Goal: Task Accomplishment & Management: Use online tool/utility

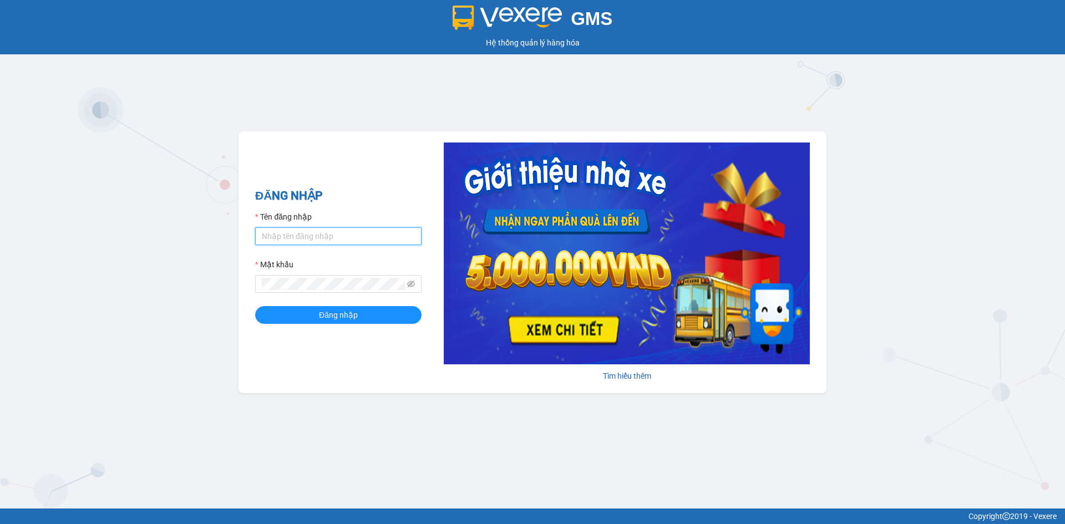
click at [348, 240] on input "Tên đăng nhập" at bounding box center [338, 236] width 166 height 18
type input "binhntk.longvanlimo"
click at [410, 284] on icon "eye-invisible" at bounding box center [411, 284] width 8 height 8
click at [380, 315] on button "Đăng nhập" at bounding box center [338, 315] width 166 height 18
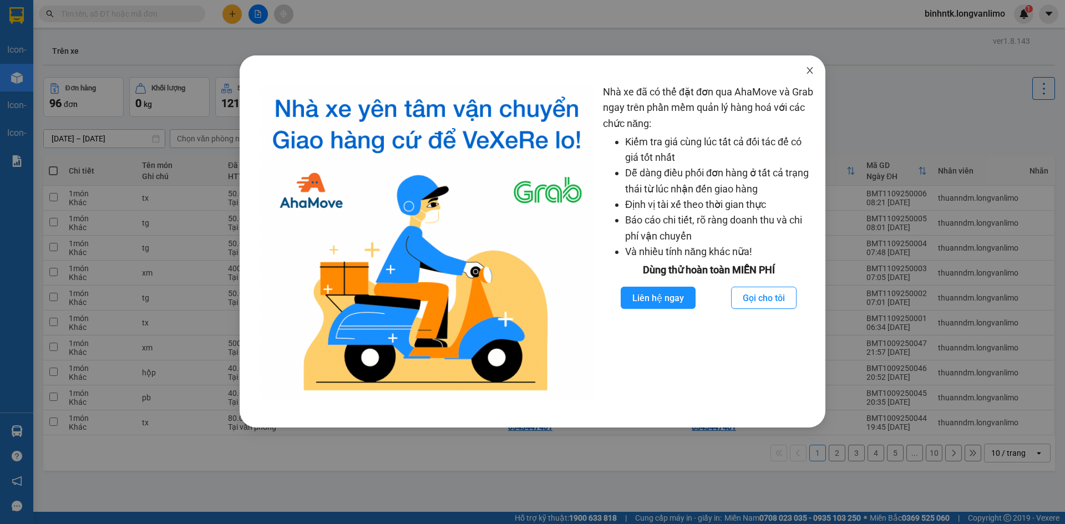
click at [806, 70] on icon "close" at bounding box center [809, 70] width 9 height 9
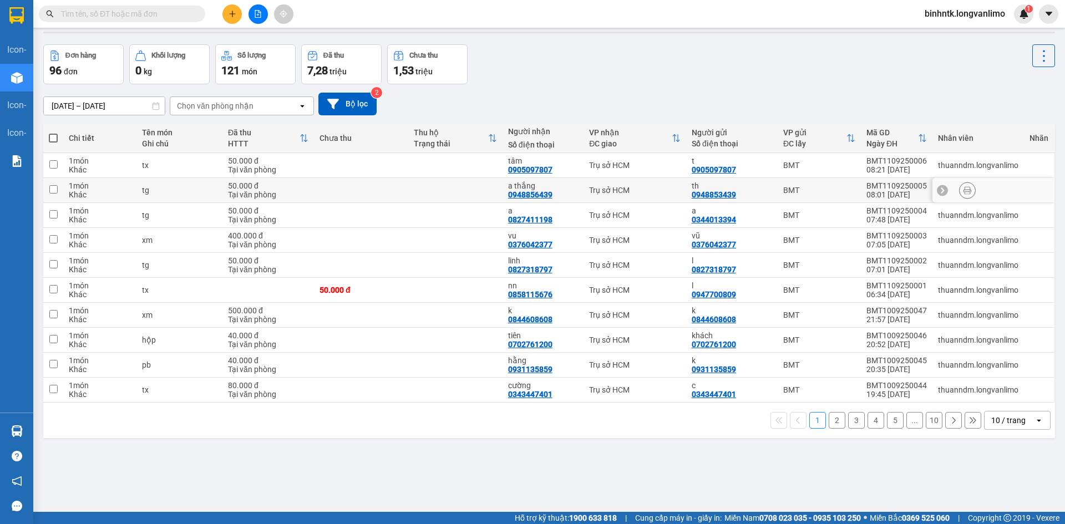
scroll to position [51, 0]
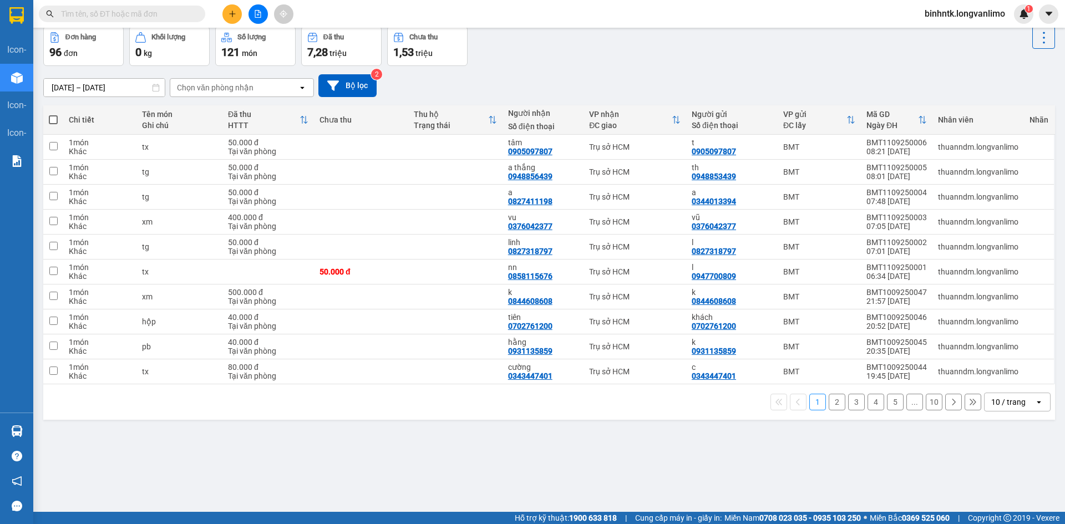
click at [158, 88] on icon at bounding box center [156, 88] width 8 height 8
click at [158, 89] on icon at bounding box center [156, 88] width 8 height 8
click at [144, 87] on input "09/09/2025 – 11/09/2025" at bounding box center [104, 88] width 121 height 18
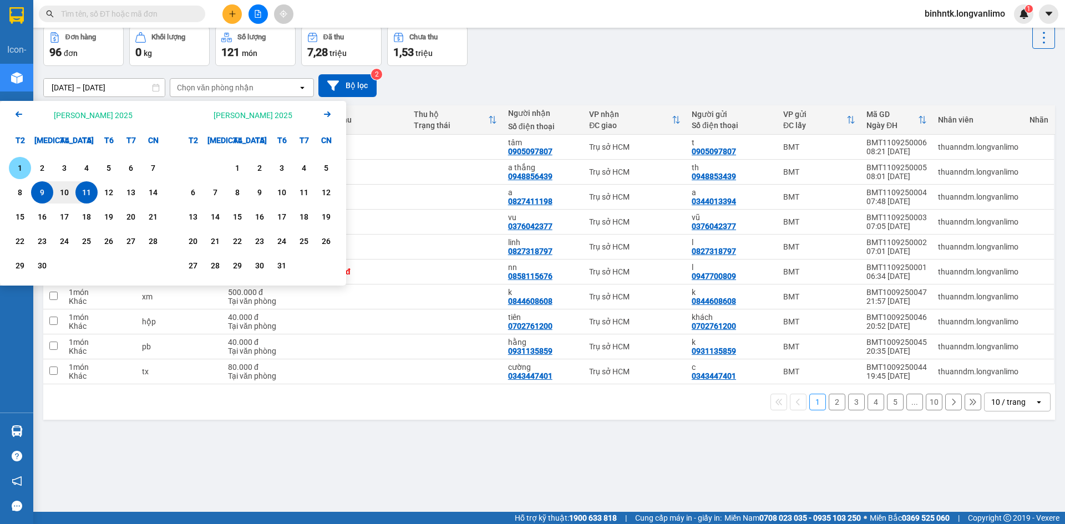
click at [23, 169] on div "1" at bounding box center [20, 167] width 16 height 13
click at [82, 194] on div "11" at bounding box center [87, 192] width 16 height 13
type input "01/09/2025 – 11/09/2025"
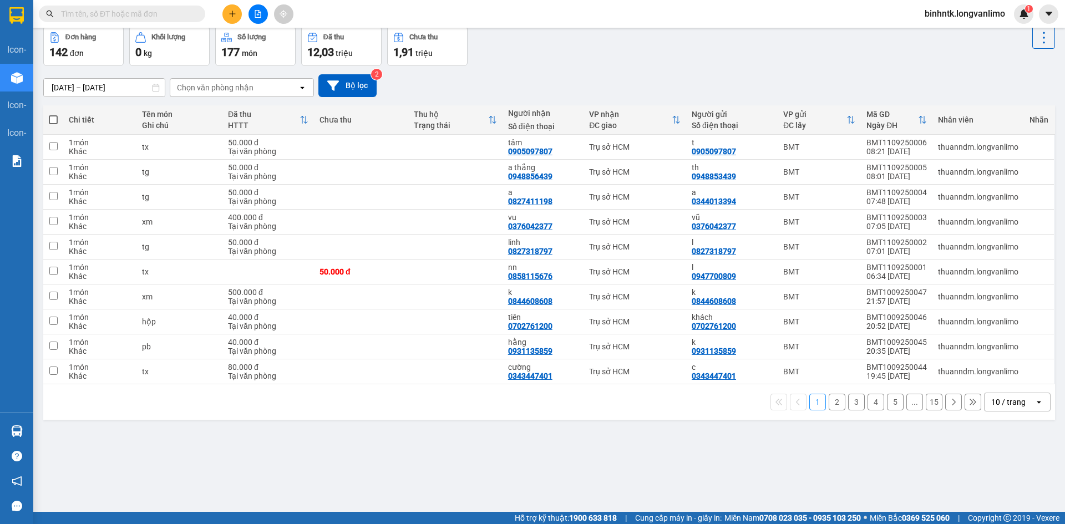
click at [212, 90] on div "Chọn văn phòng nhận" at bounding box center [215, 87] width 77 height 11
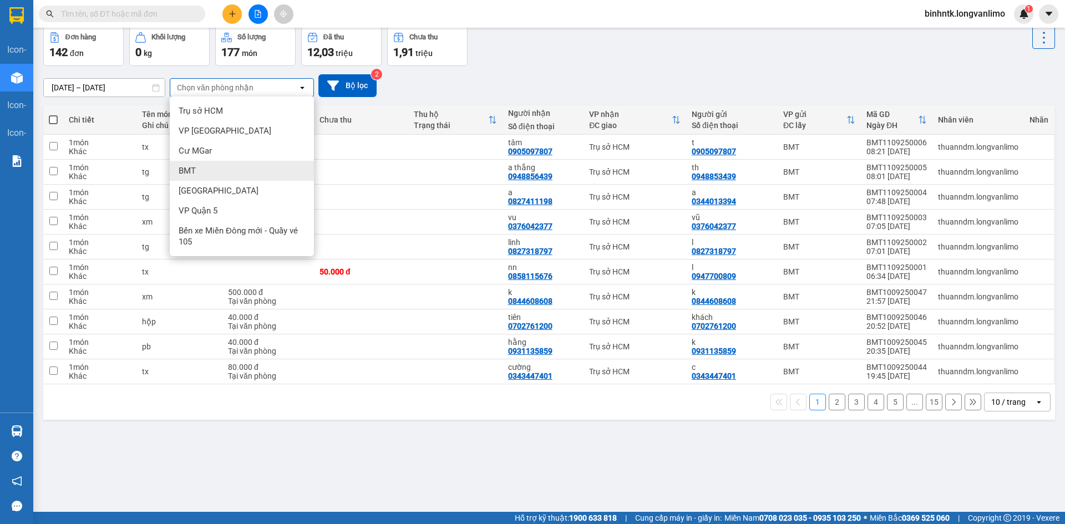
click at [239, 170] on div "BMT" at bounding box center [242, 171] width 144 height 20
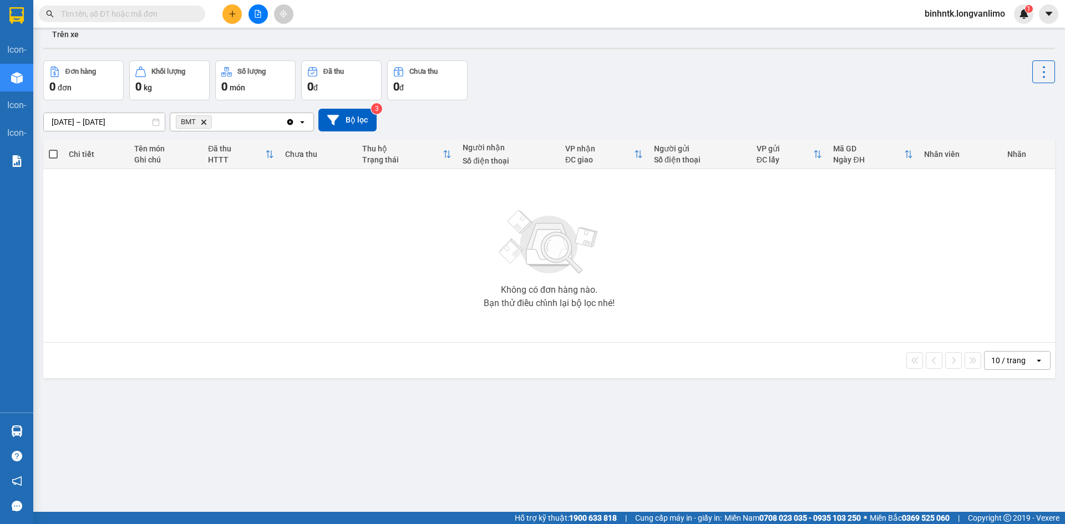
scroll to position [0, 0]
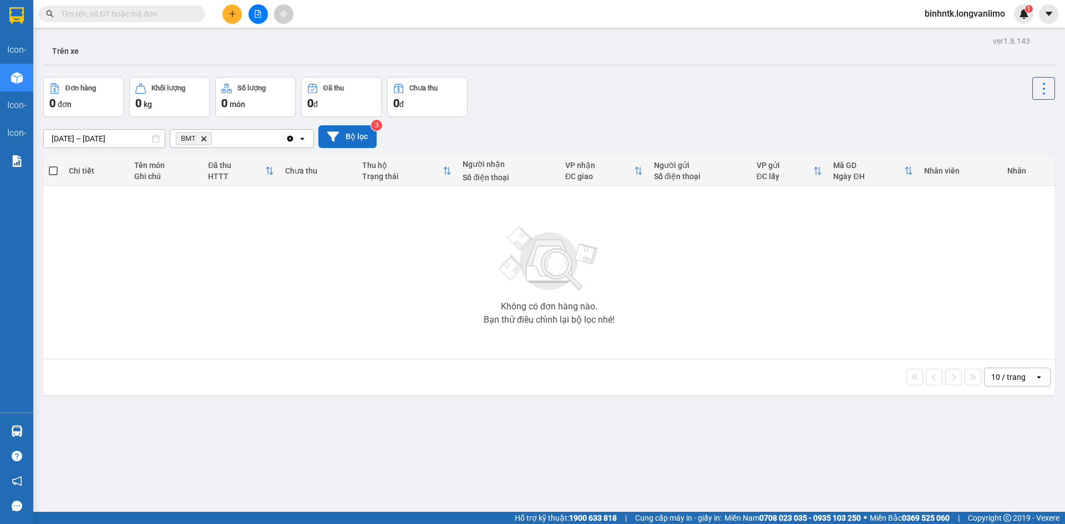
click at [332, 132] on icon at bounding box center [333, 136] width 12 height 10
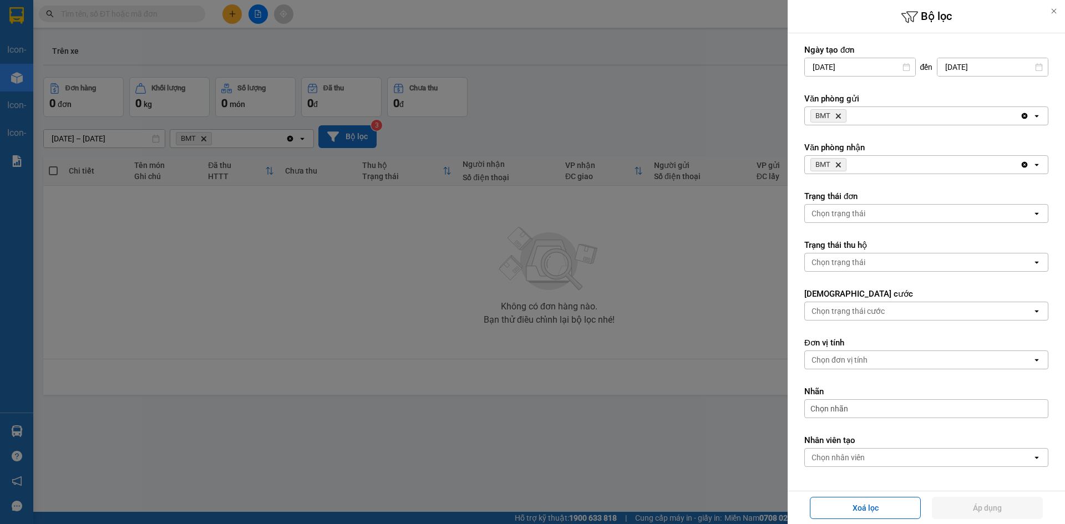
click at [639, 412] on div at bounding box center [532, 262] width 1065 height 524
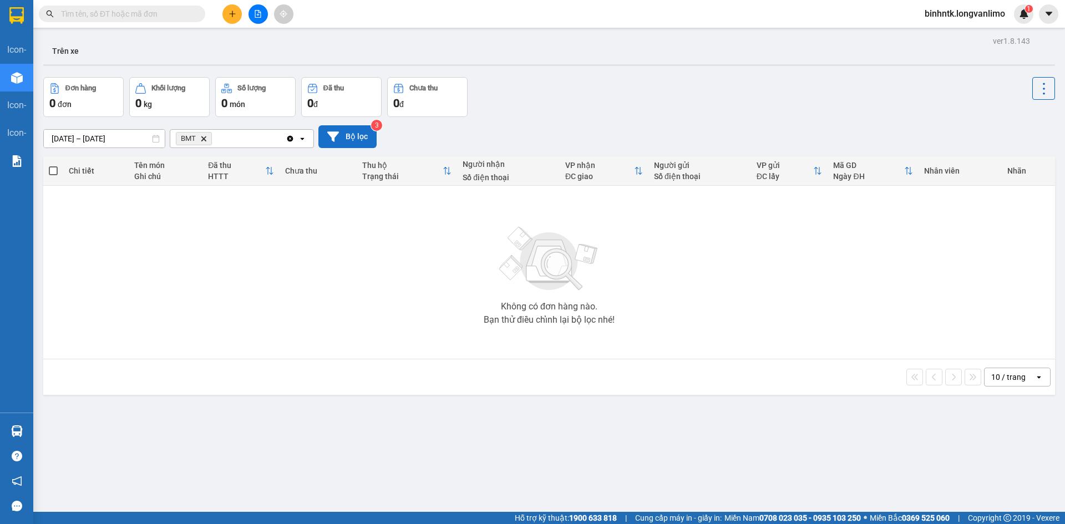
click at [291, 139] on icon "Clear all" at bounding box center [290, 138] width 6 height 6
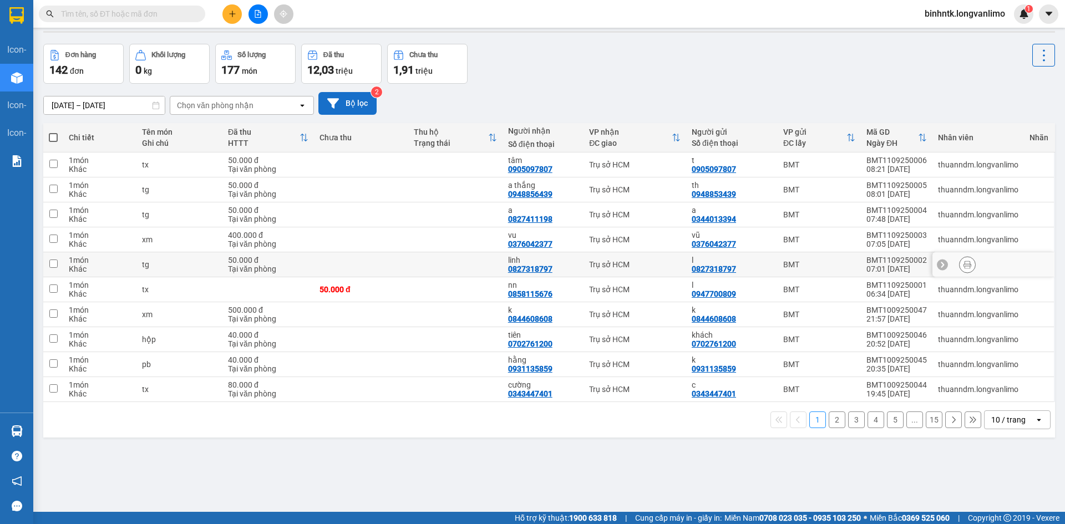
scroll to position [51, 0]
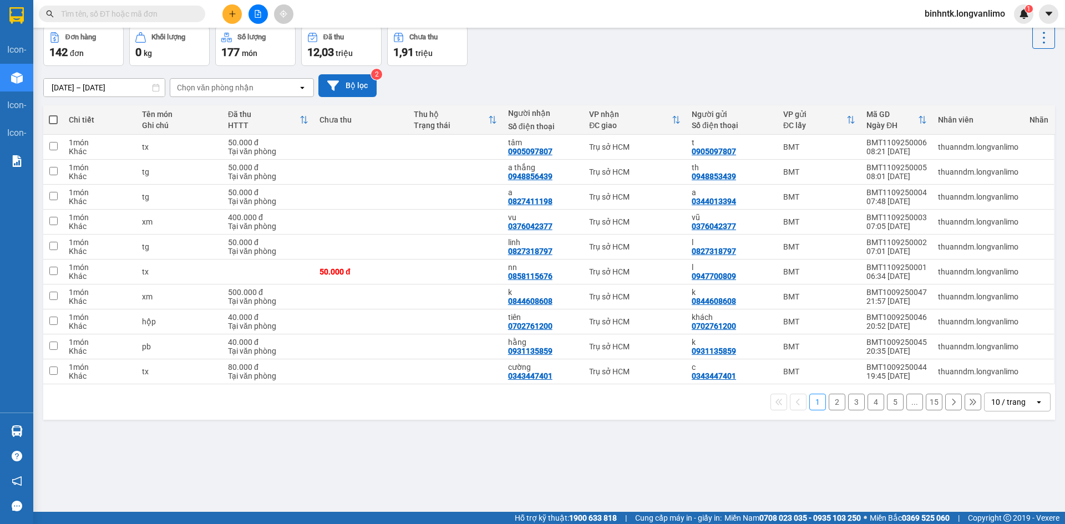
click at [830, 403] on button "2" at bounding box center [837, 402] width 17 height 17
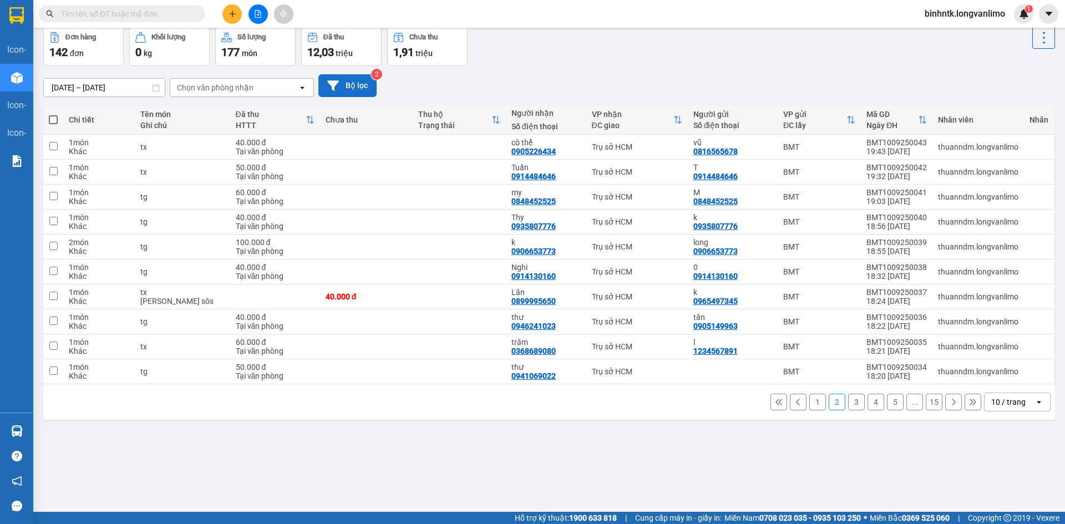
click at [849, 407] on button "3" at bounding box center [856, 402] width 17 height 17
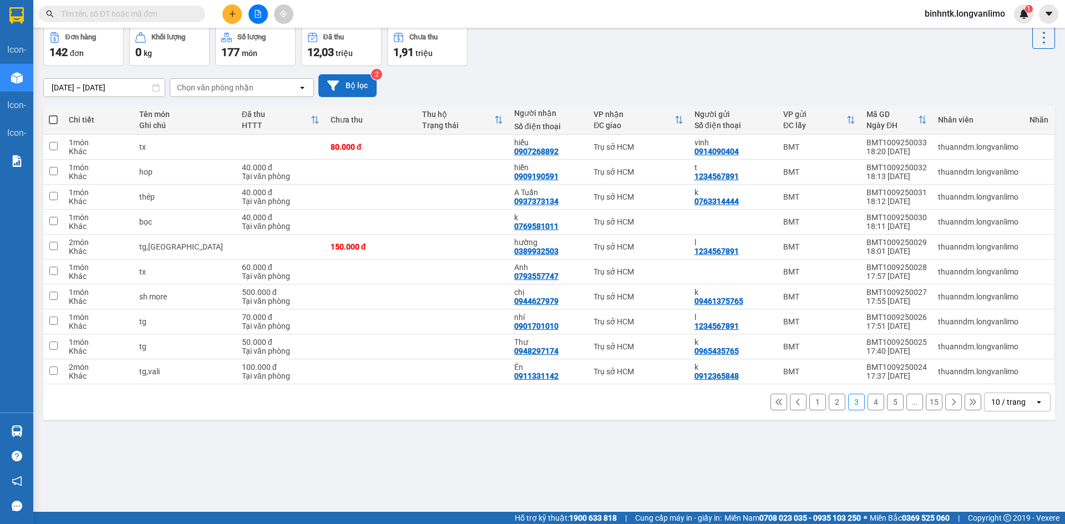
scroll to position [0, 0]
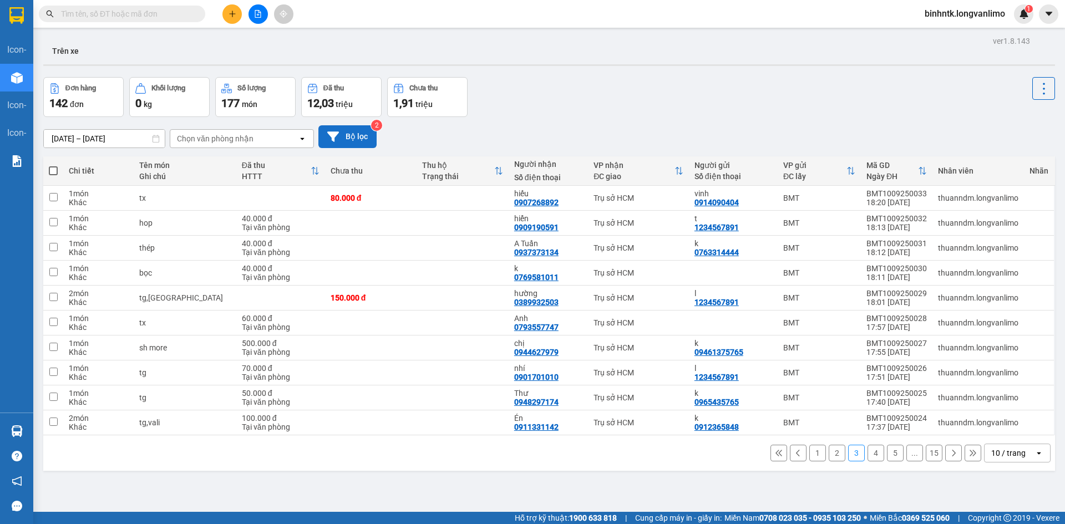
click at [867, 451] on button "4" at bounding box center [875, 453] width 17 height 17
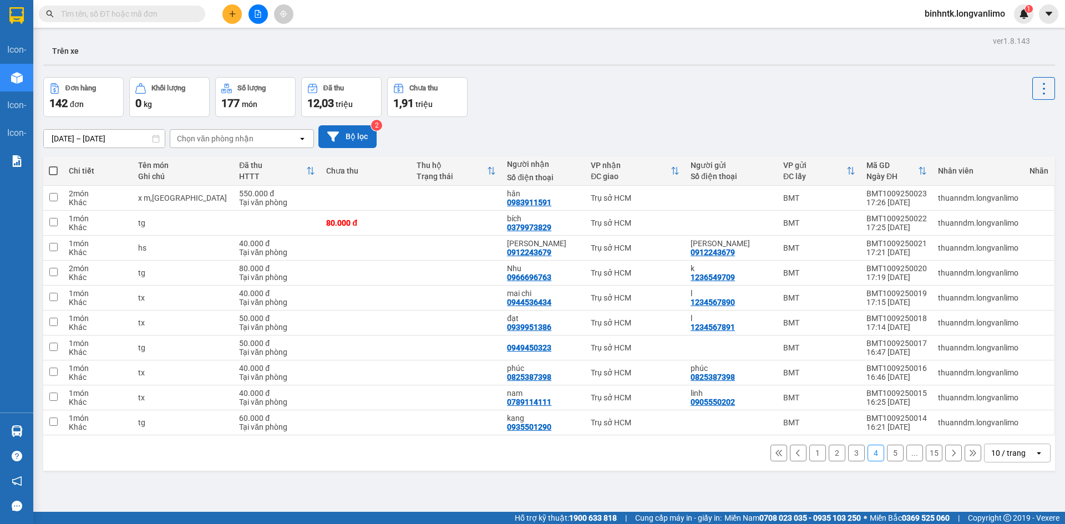
click at [887, 458] on button "5" at bounding box center [895, 453] width 17 height 17
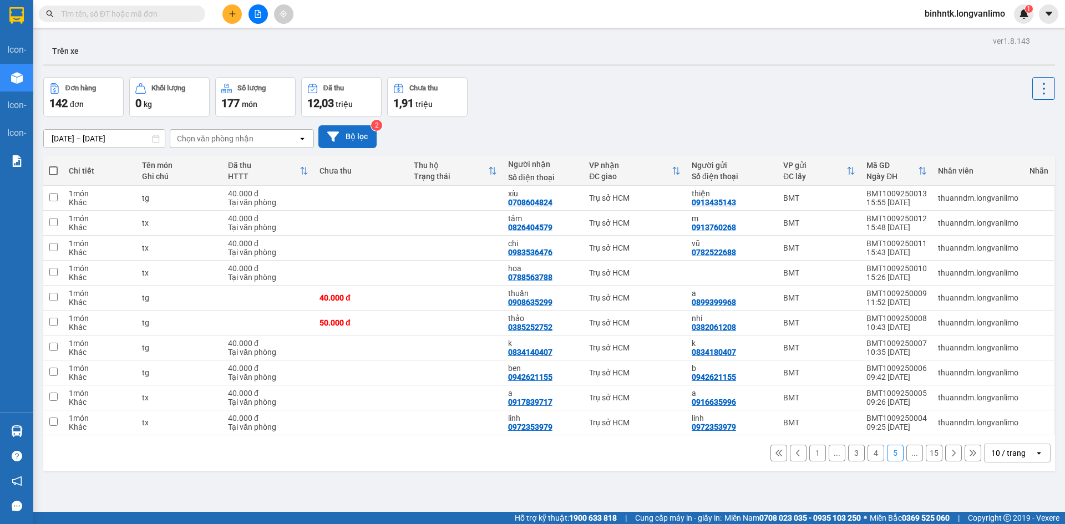
click at [906, 452] on button "..." at bounding box center [914, 453] width 17 height 17
click at [211, 140] on div "Chọn văn phòng nhận" at bounding box center [215, 138] width 77 height 11
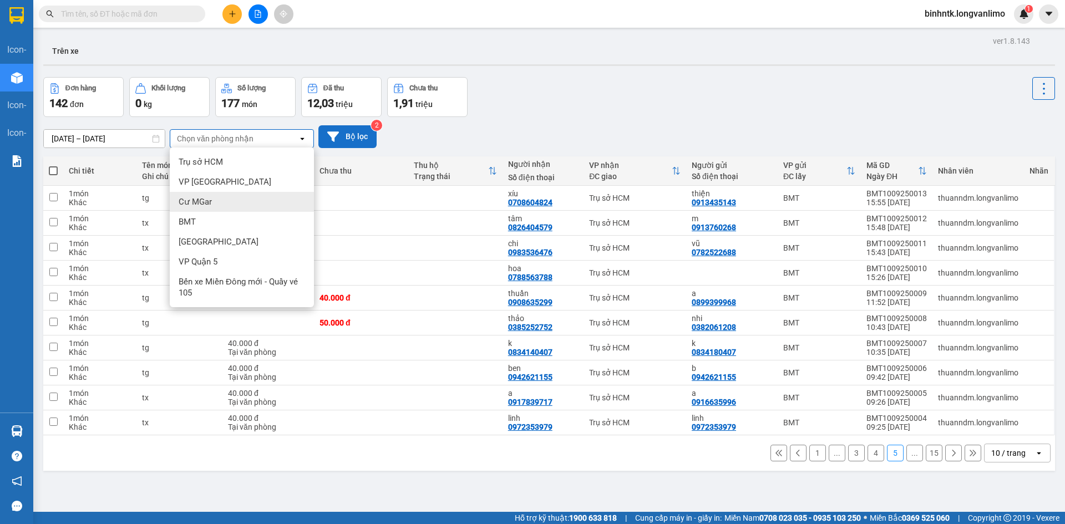
click at [211, 204] on span "Cư MGar" at bounding box center [195, 201] width 33 height 11
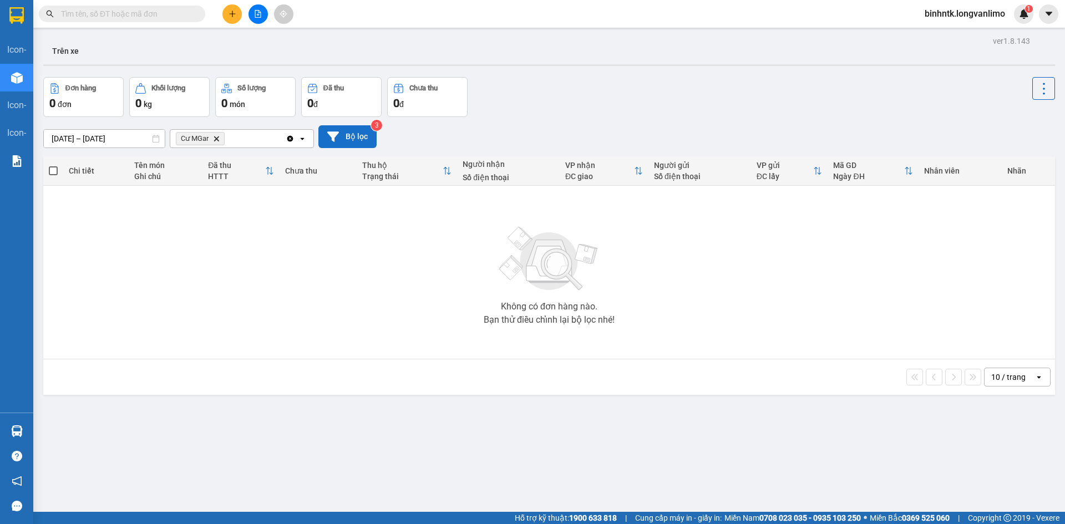
click at [239, 137] on div "Cư MGar Delete" at bounding box center [227, 139] width 115 height 18
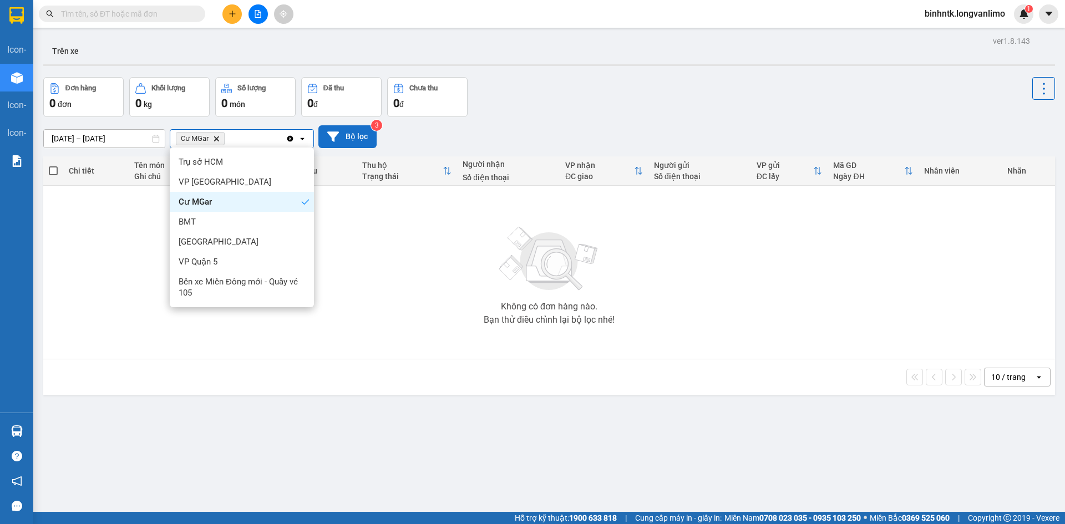
click at [215, 135] on icon "Delete" at bounding box center [216, 138] width 7 height 7
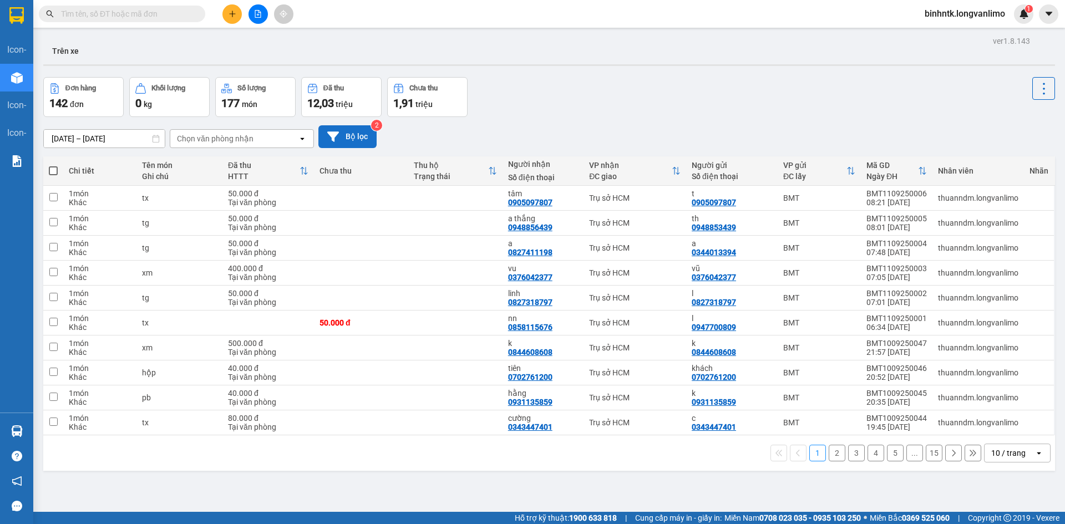
click at [232, 141] on div "Chọn văn phòng nhận" at bounding box center [215, 138] width 77 height 11
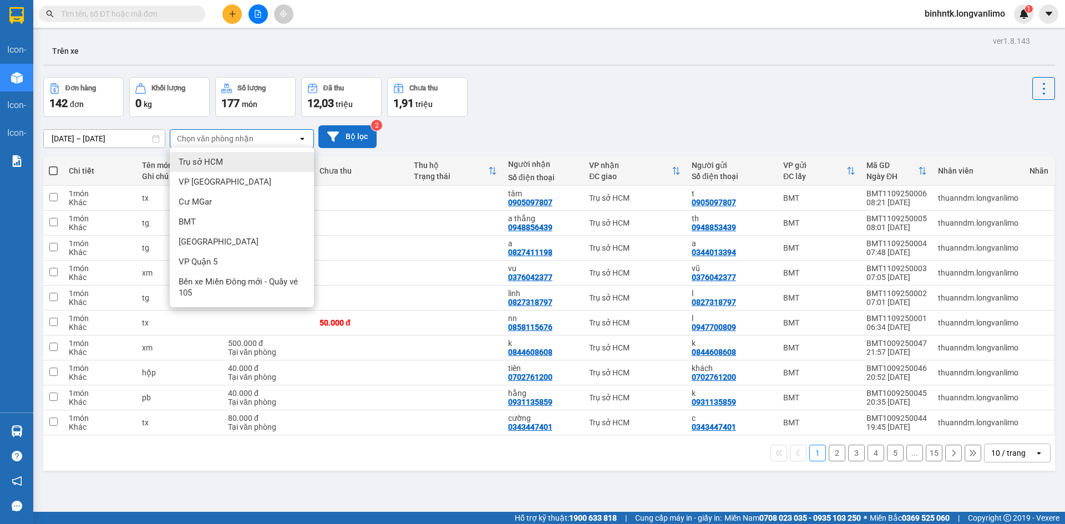
click at [228, 164] on div "Trụ sở HCM" at bounding box center [242, 162] width 144 height 20
